Goal: Task Accomplishment & Management: Complete application form

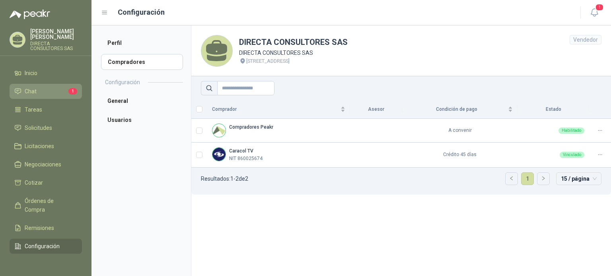
click at [36, 87] on li "Chat 1" at bounding box center [45, 91] width 63 height 9
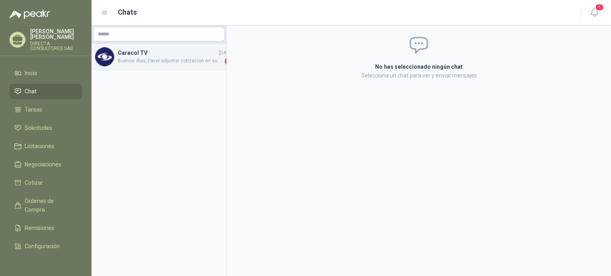
click at [154, 58] on span "Buenos dias, Favor adjuntar cotizacion en su formato" at bounding box center [170, 61] width 105 height 8
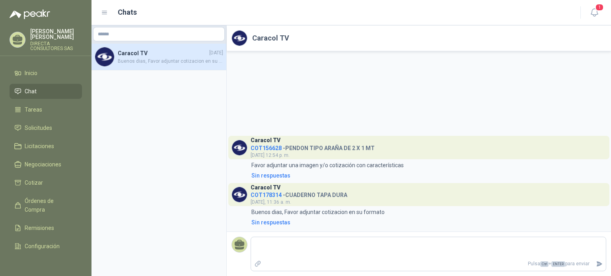
click at [283, 196] on h4 "COT178314 - CUADERNO TAPA DURA" at bounding box center [299, 194] width 97 height 8
click at [267, 194] on span "COT178314" at bounding box center [266, 195] width 31 height 6
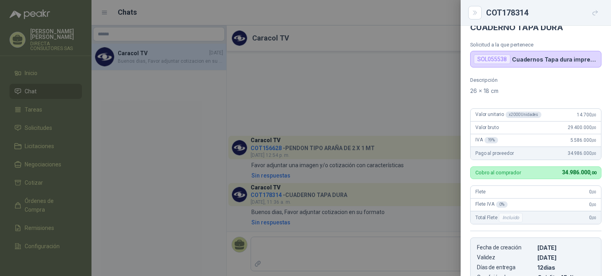
scroll to position [23, 0]
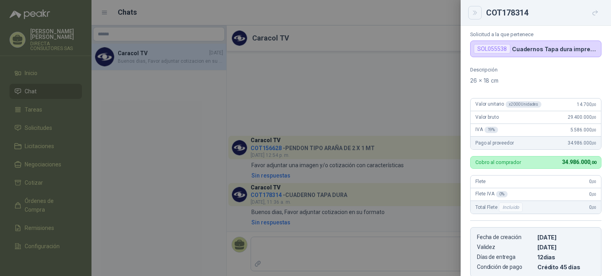
click at [474, 15] on icon "Close" at bounding box center [475, 13] width 7 height 7
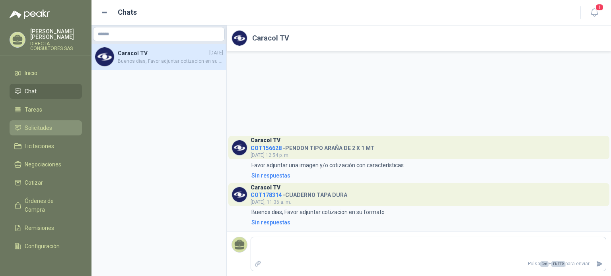
click at [35, 124] on span "Solicitudes" at bounding box center [38, 128] width 27 height 9
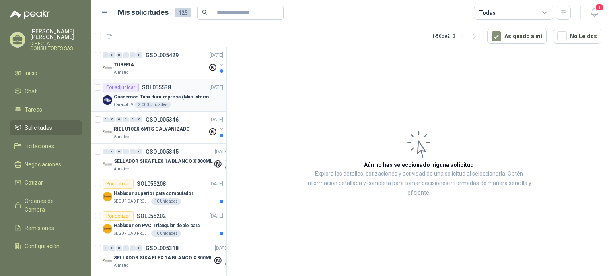
click at [136, 94] on p "Cuadernos Tapa dura impresa (Mas informacion en el adjunto)" at bounding box center [163, 97] width 99 height 8
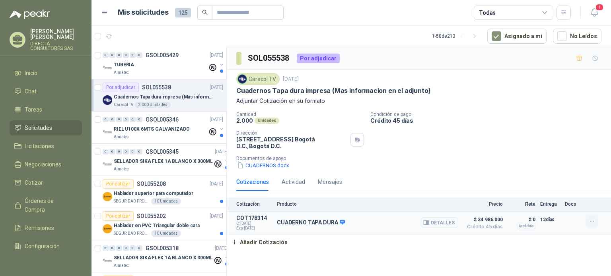
click at [597, 222] on button "button" at bounding box center [591, 221] width 13 height 13
click at [556, 189] on button "Editar" at bounding box center [576, 189] width 64 height 13
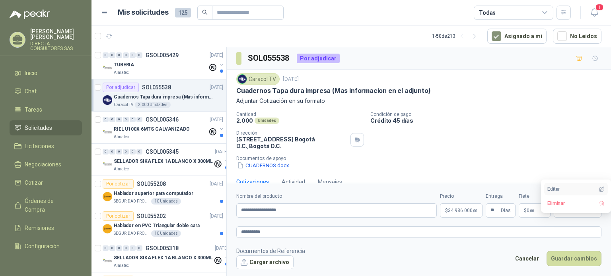
type input "**********"
type input "**"
type input "**********"
type textarea "**********"
click at [278, 164] on button "CUADERNOS.docx" at bounding box center [263, 165] width 54 height 8
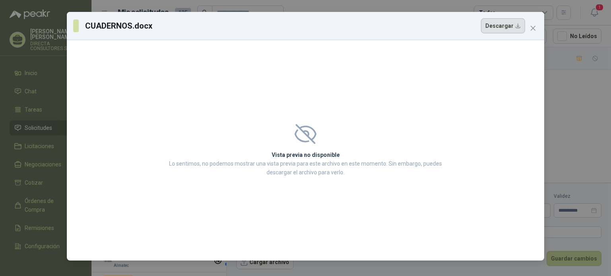
click at [520, 23] on button "Descargar" at bounding box center [503, 25] width 44 height 15
click at [535, 31] on button "Close" at bounding box center [533, 28] width 13 height 13
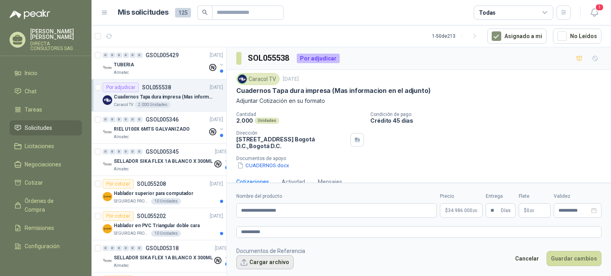
click at [267, 262] on button "Cargar archivo" at bounding box center [264, 263] width 57 height 14
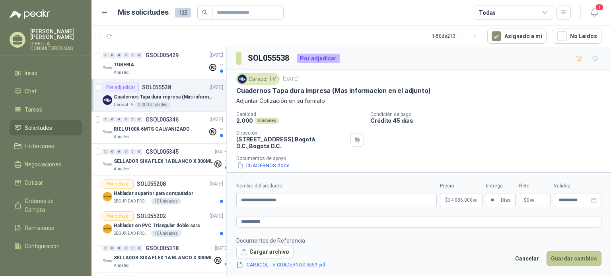
click at [574, 258] on button "Guardar cambios" at bounding box center [573, 258] width 55 height 15
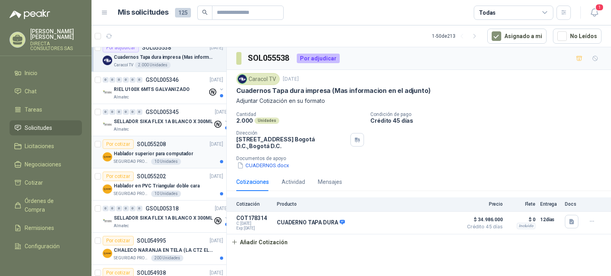
scroll to position [80, 0]
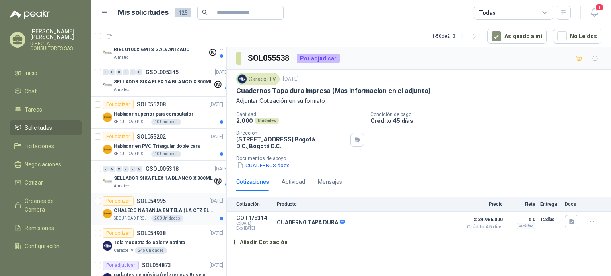
click at [153, 209] on p "CHALECO NARANJA EN TELA (LA CTZ ELEGIDA DEBE ENVIAR MUESTRA)" at bounding box center [163, 211] width 99 height 8
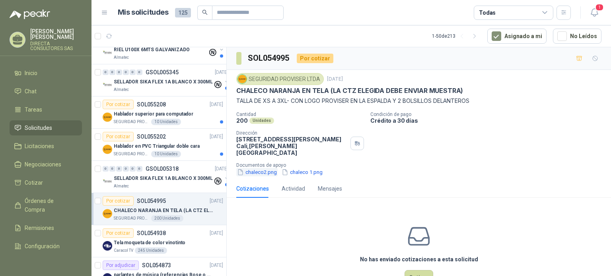
click at [263, 168] on button "chaleco2.png" at bounding box center [256, 172] width 41 height 8
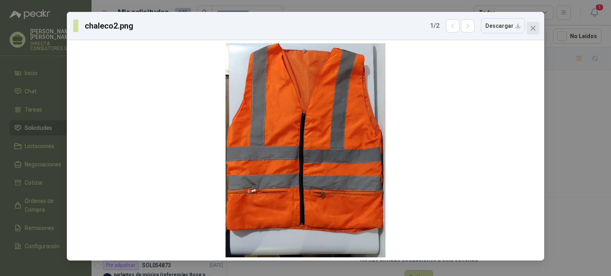
click at [531, 27] on icon "close" at bounding box center [533, 28] width 6 height 6
